Goal: Navigation & Orientation: Find specific page/section

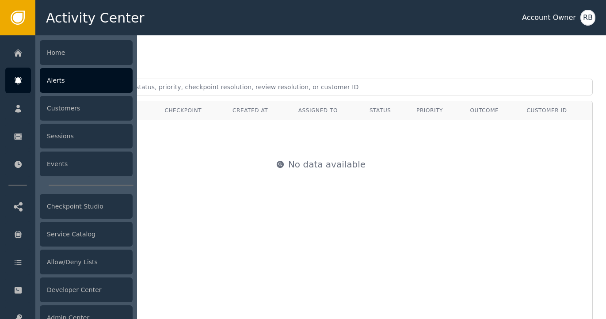
click at [75, 87] on div "Alerts" at bounding box center [86, 80] width 93 height 25
click at [53, 86] on div "Alerts" at bounding box center [86, 80] width 93 height 25
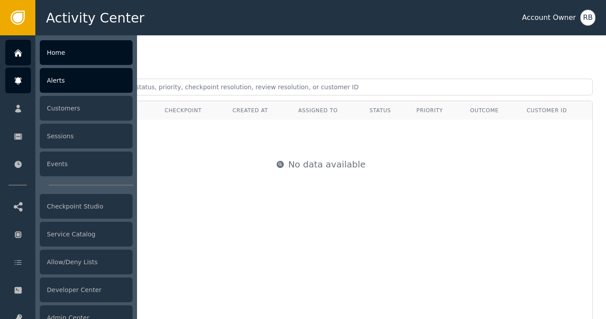
click at [59, 61] on div "Home" at bounding box center [86, 52] width 93 height 25
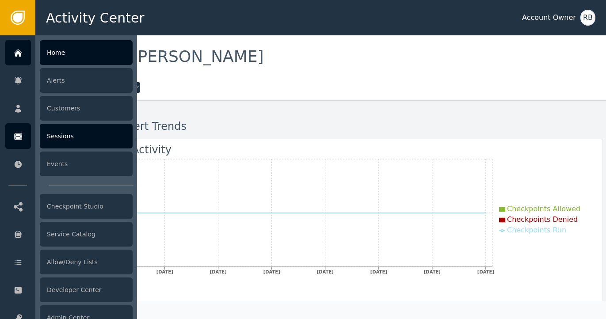
click at [61, 140] on div "Sessions" at bounding box center [86, 136] width 93 height 25
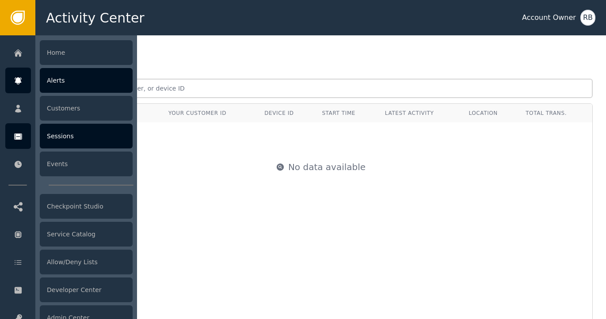
click at [58, 86] on div "Alerts" at bounding box center [86, 80] width 93 height 25
